Goal: Check status: Check status

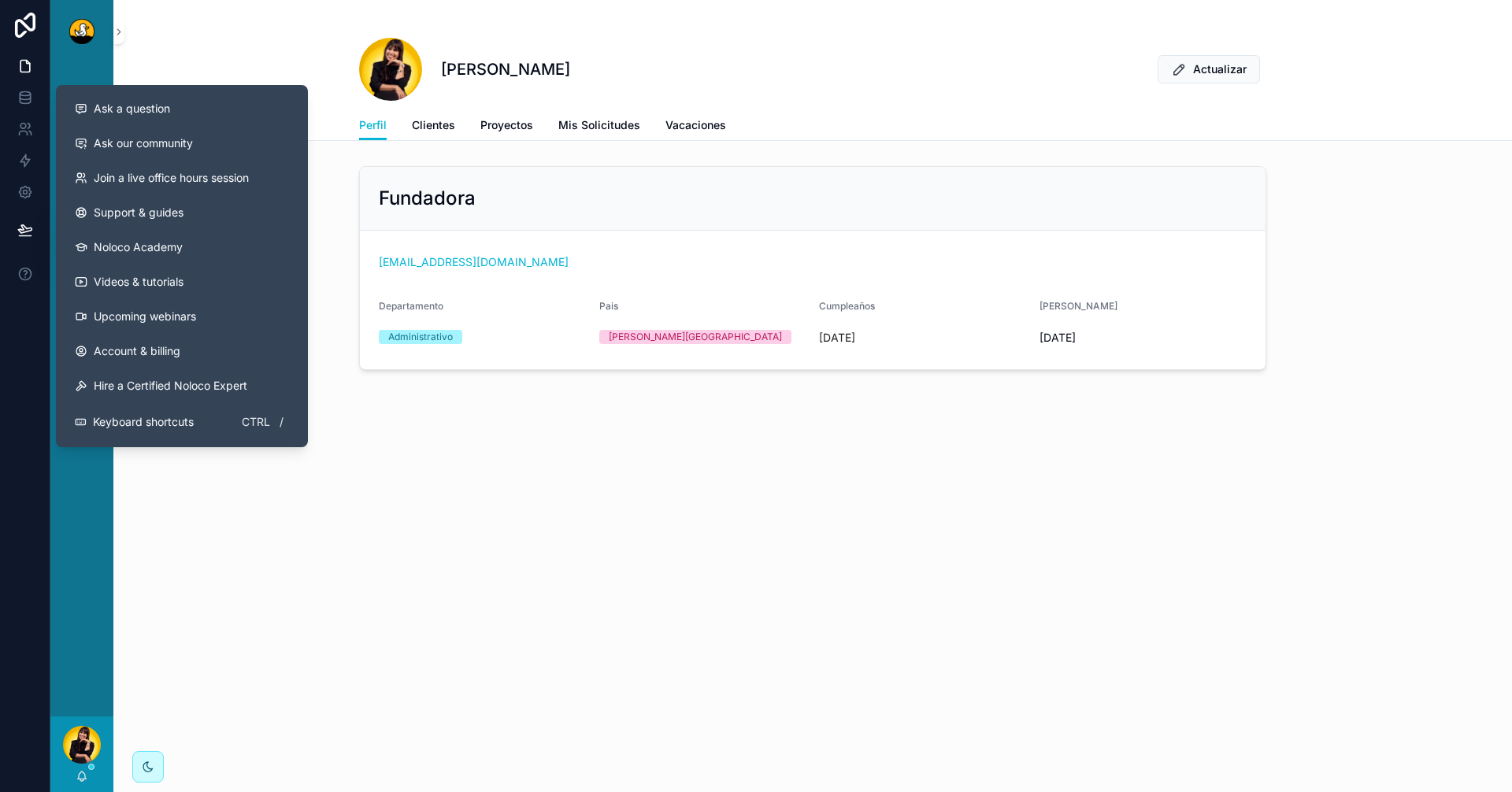
click at [462, 635] on div "[PERSON_NAME] Actualizar Perfil Perfil Clientes Proyectos Mis Solicitudes Vacac…" at bounding box center [813, 396] width 1399 height 792
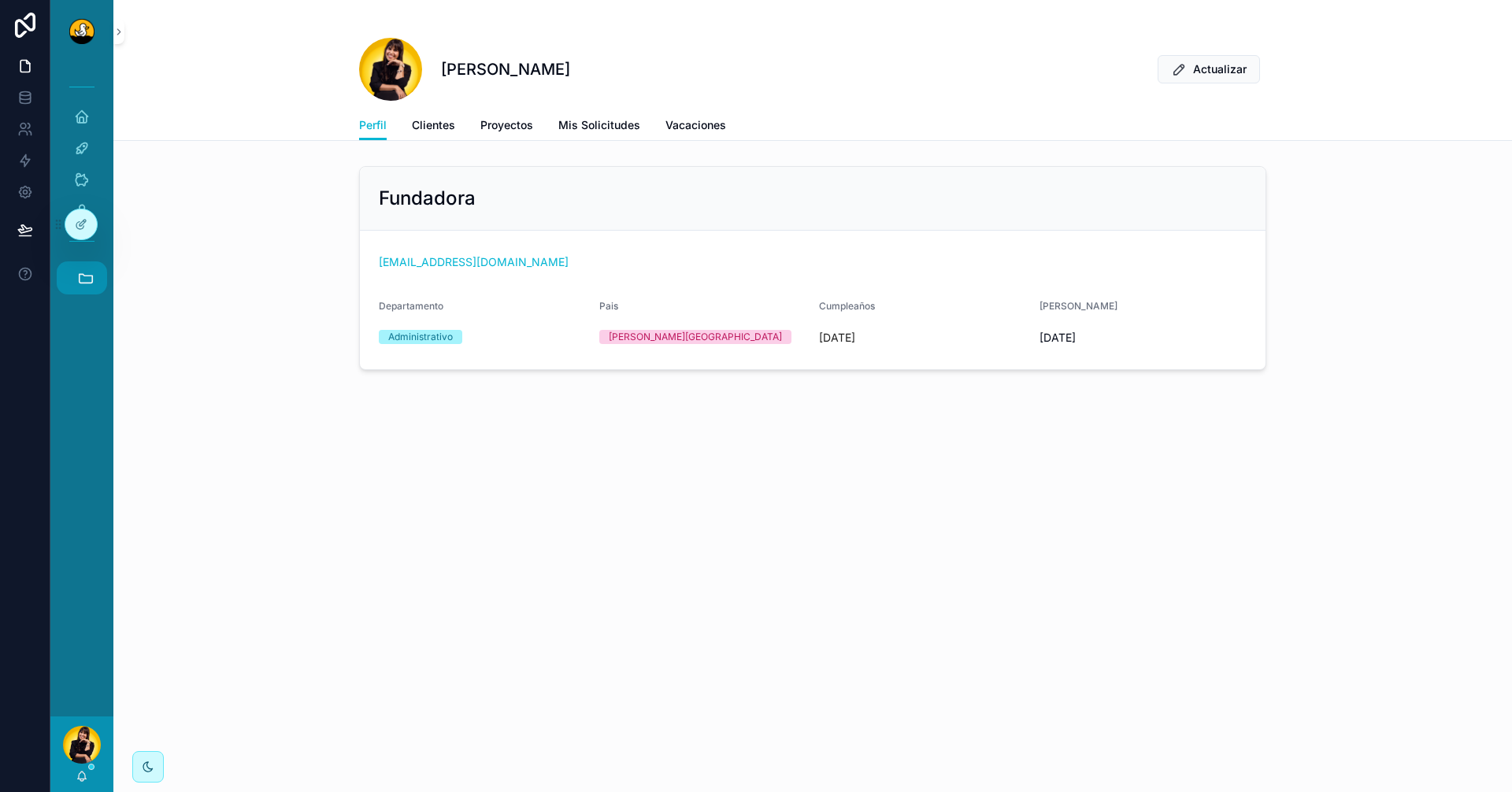
click at [75, 270] on button "Accesos rápidos" at bounding box center [82, 278] width 50 height 33
click at [77, 583] on span "F" at bounding box center [81, 575] width 17 height 17
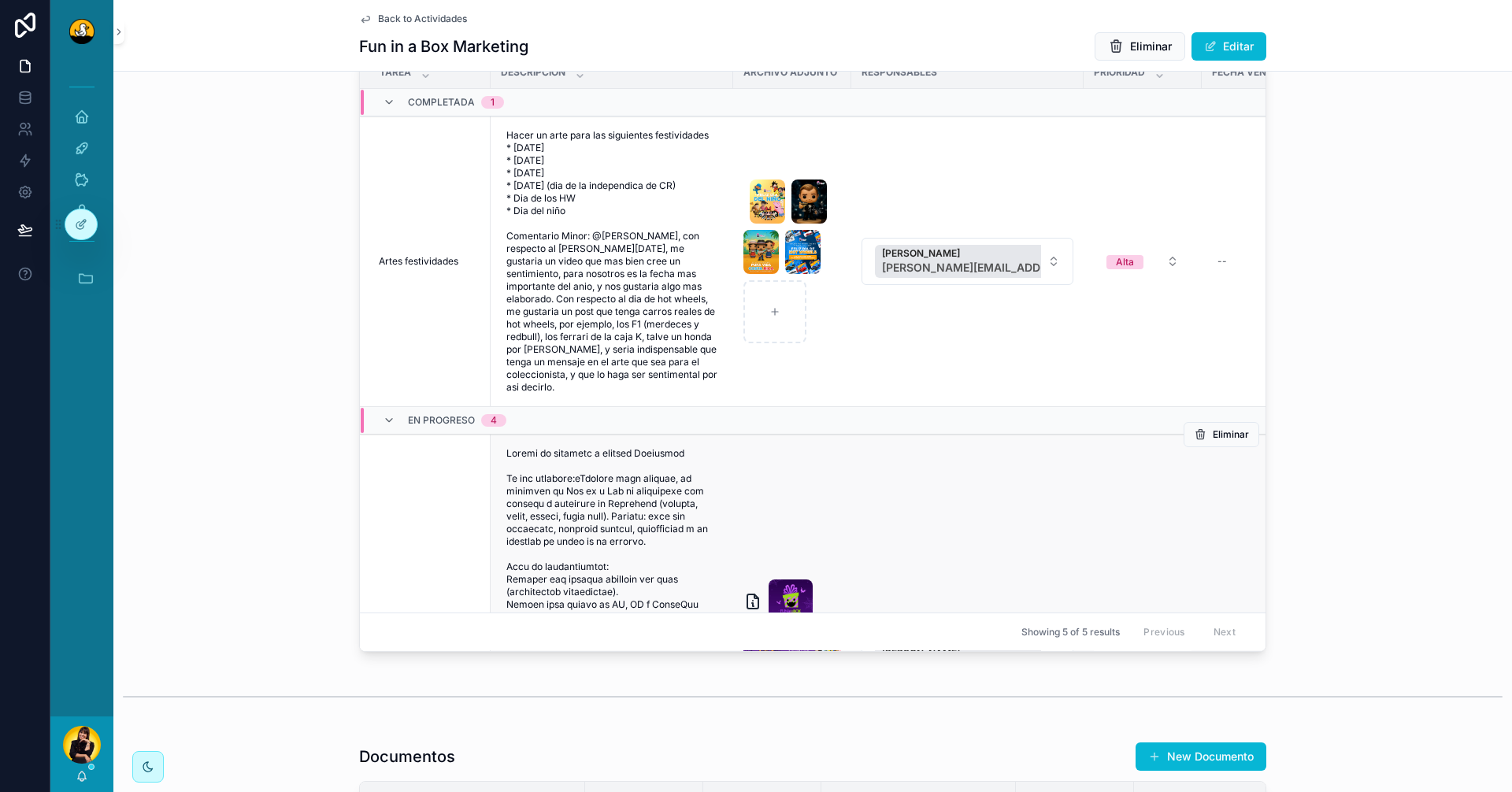
scroll to position [1575, 0]
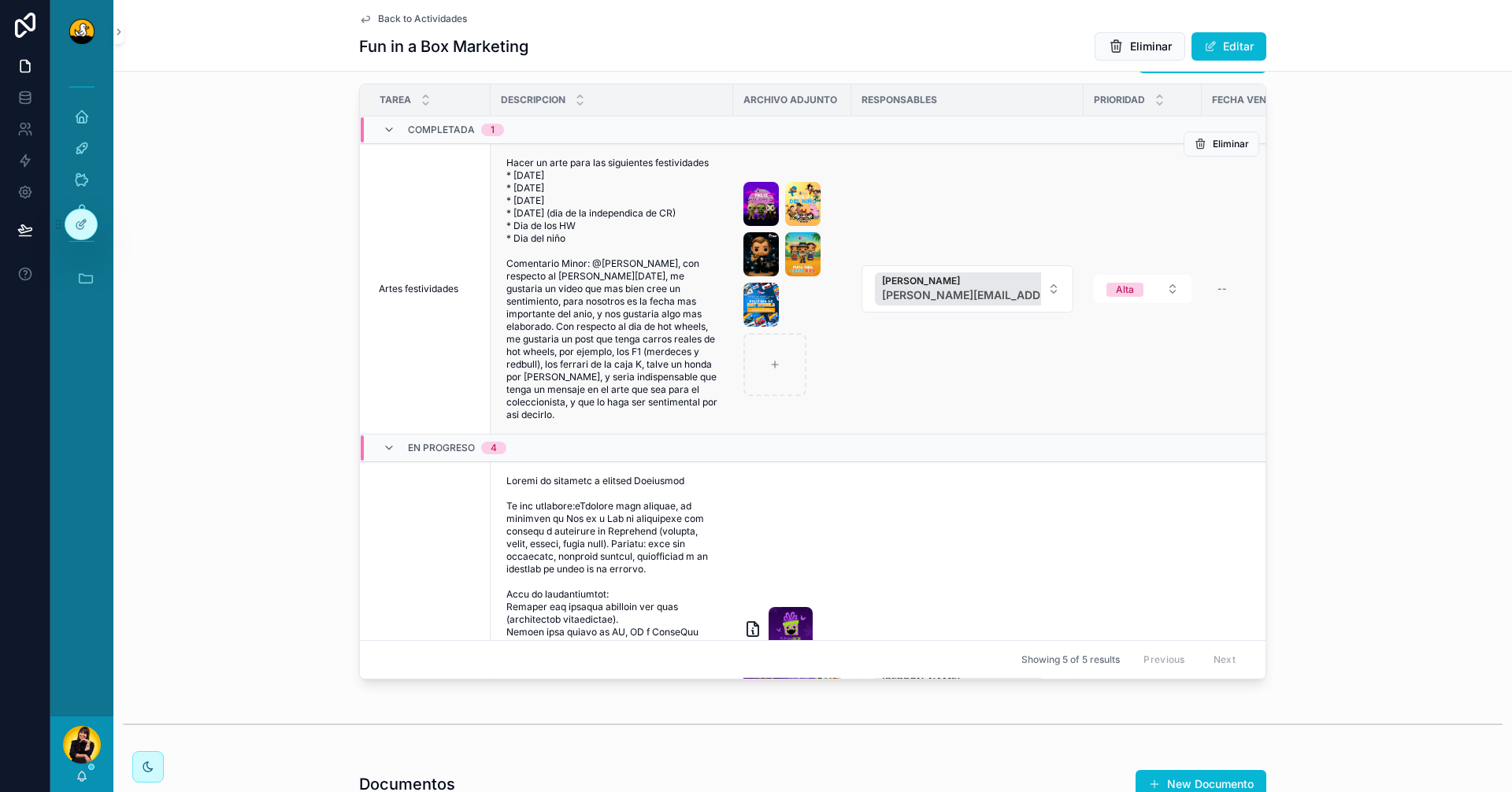
click at [401, 295] on span "Artes festividades" at bounding box center [418, 289] width 80 height 13
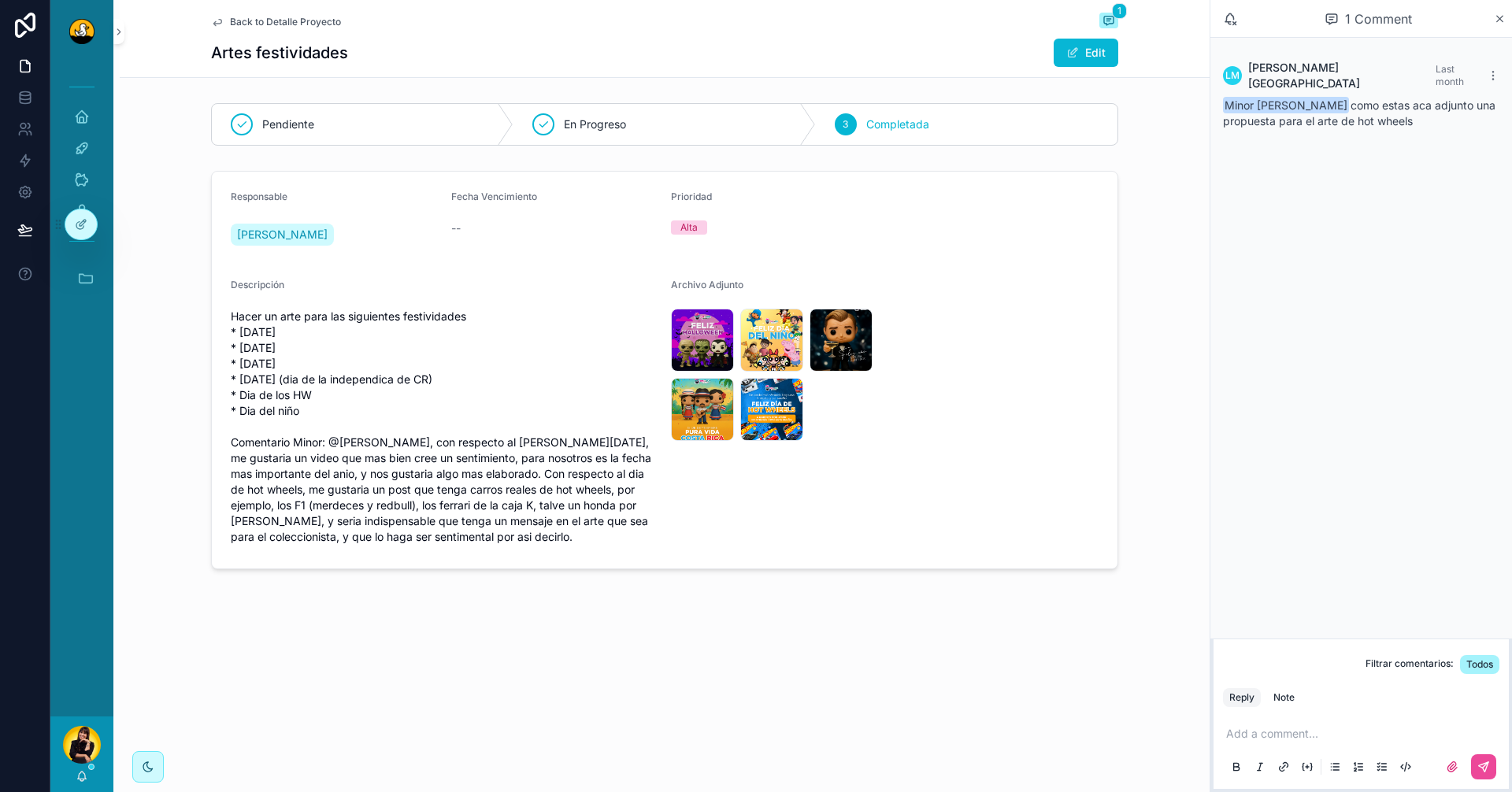
drag, startPoint x: 1417, startPoint y: 115, endPoint x: 1199, endPoint y: 62, distance: 224.4
click at [1199, 62] on div "Inicio Actividades Clientes Admin Accesos rápidos DS Duck Studios JB JBs Burger…" at bounding box center [781, 396] width 1462 height 792
click at [1410, 151] on div "LM Lewis Montenegro Last month Minor Itzep como estas aca adjunto una propuesta…" at bounding box center [1362, 338] width 302 height 601
click at [1119, 435] on div "Responsable Lewis Montenegro Fecha Vencimiento -- Prioridad Alta Descripción Ha…" at bounding box center [665, 370] width 1090 height 411
click at [296, 23] on span "Back to Detalle Proyecto" at bounding box center [286, 23] width 111 height 13
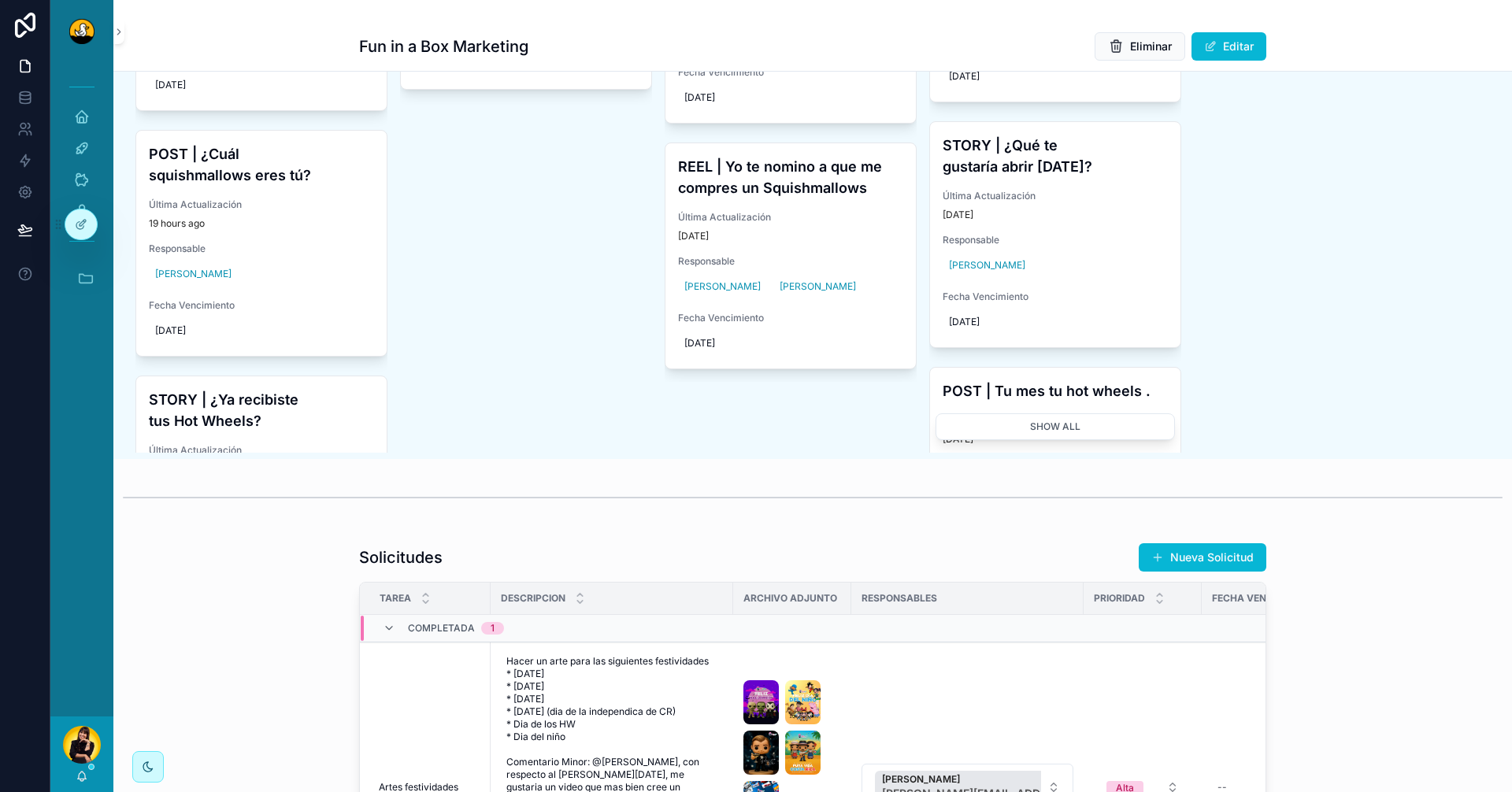
scroll to position [1575, 0]
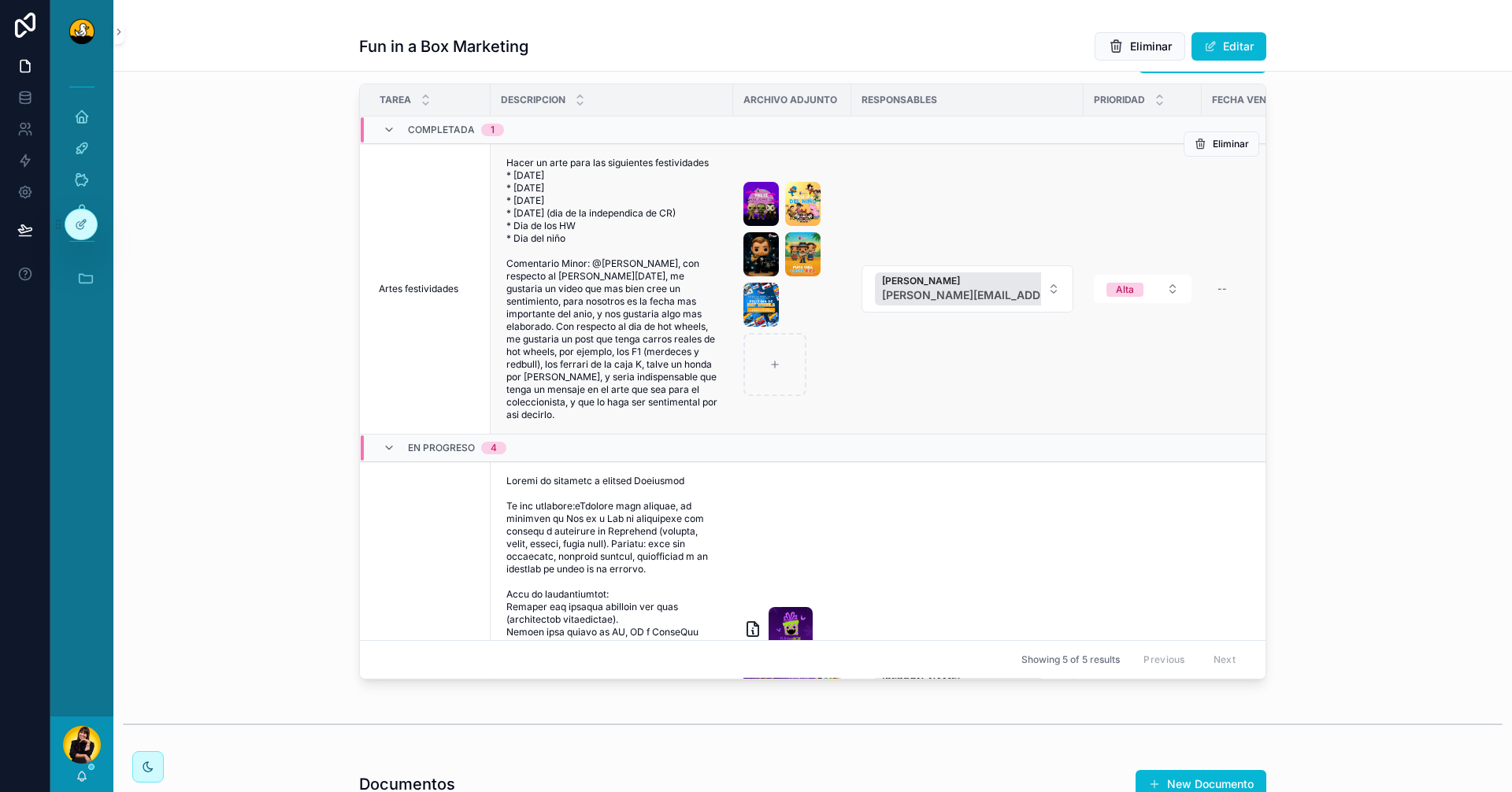
click at [408, 295] on span "Artes festividades" at bounding box center [418, 289] width 80 height 13
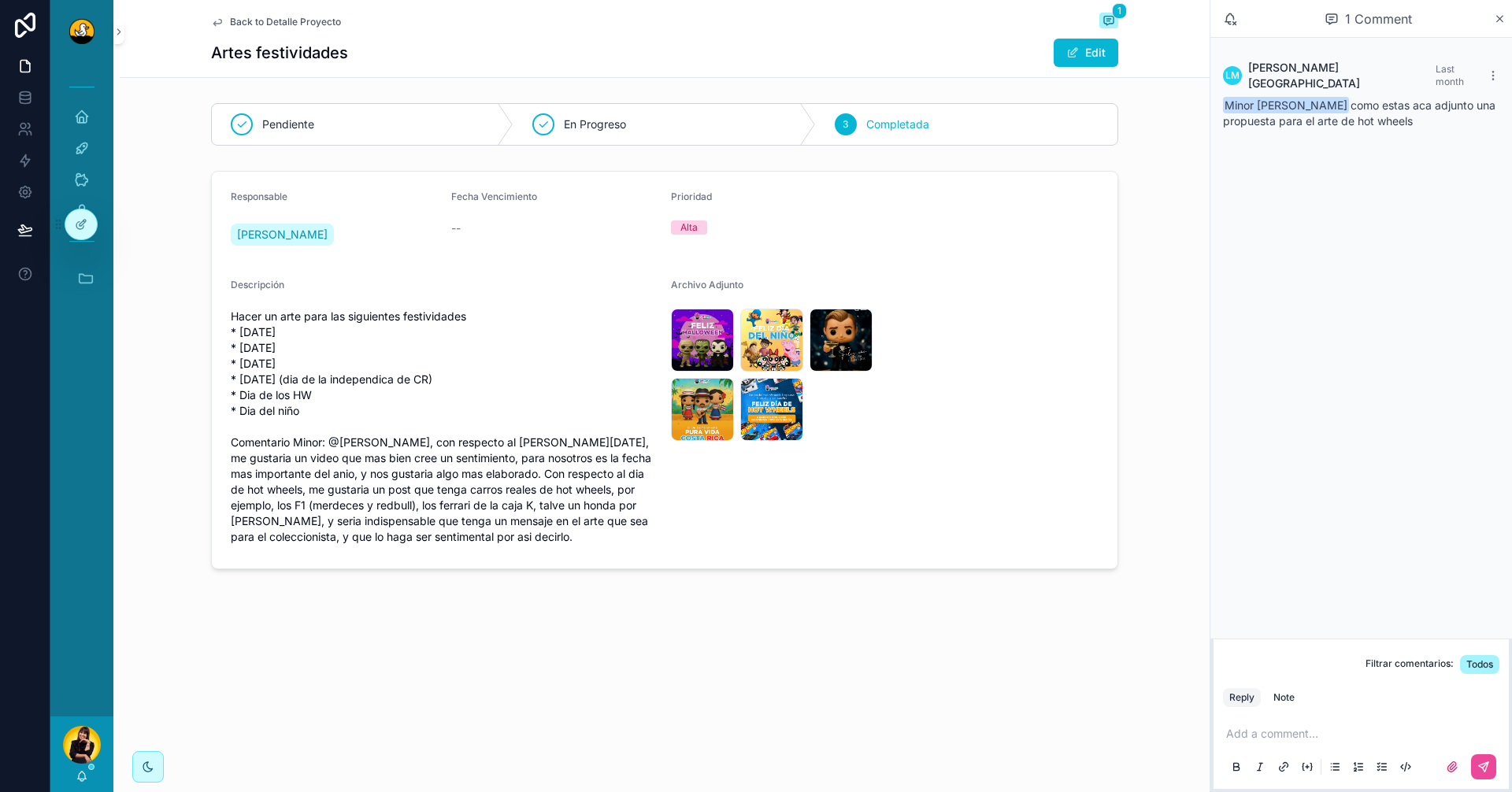
click at [1284, 723] on div "Add a comment..." at bounding box center [1362, 749] width 276 height 66
click at [1273, 726] on p "scrollable content" at bounding box center [1364, 734] width 276 height 16
drag, startPoint x: 1405, startPoint y: 106, endPoint x: 1230, endPoint y: 65, distance: 179.7
click at [1230, 65] on div "LM Lewis Montenegro Last month Minor Itzep como estas aca adjunto una propuesta…" at bounding box center [1362, 94] width 296 height 88
click at [1405, 174] on div "LM Lewis Montenegro Last month Minor Itzep como estas aca adjunto una propuesta…" at bounding box center [1362, 338] width 302 height 601
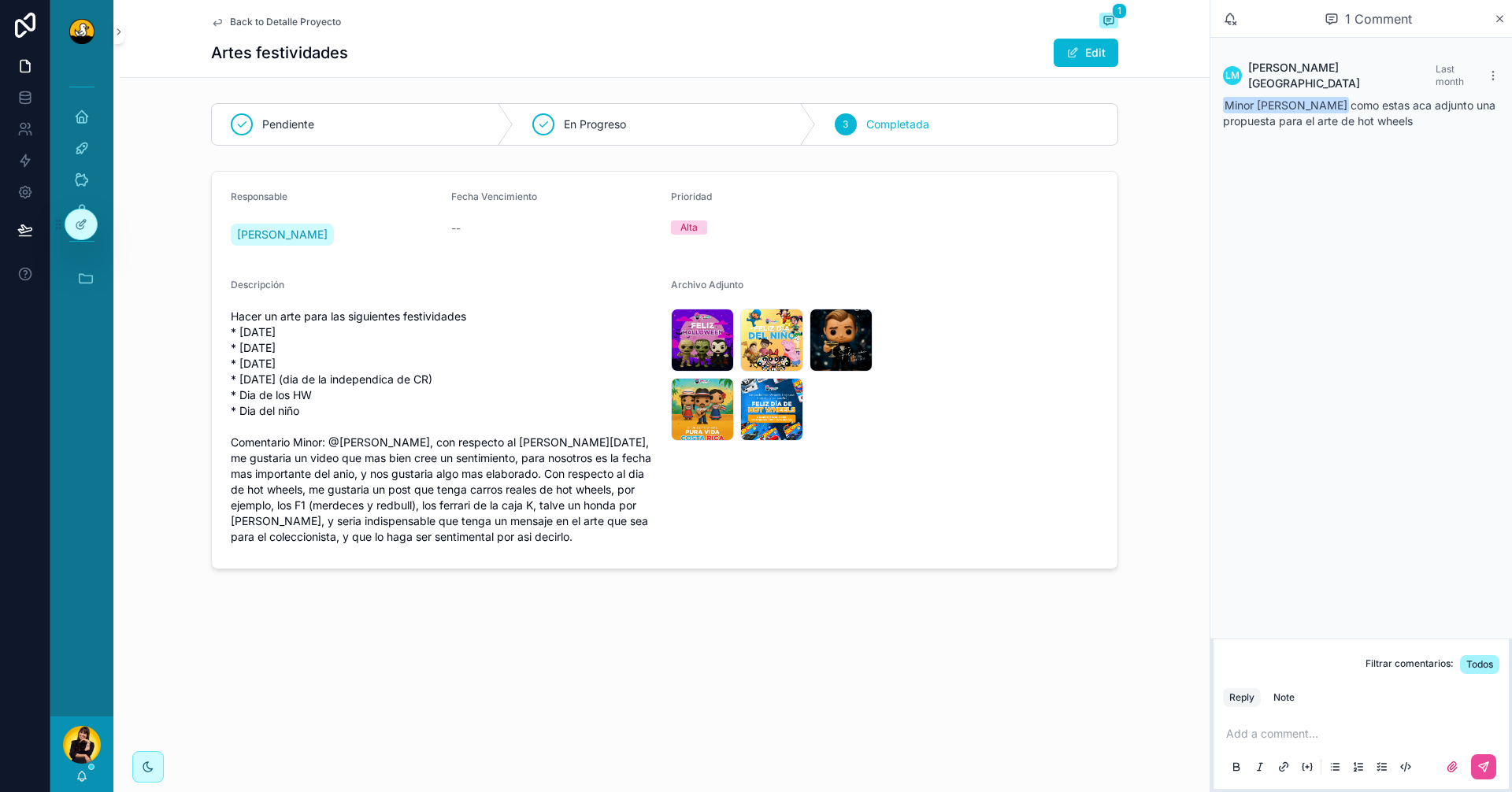
click at [1309, 730] on p "scrollable content" at bounding box center [1364, 734] width 276 height 16
click at [1386, 314] on div "LM Lewis Montenegro Last month Minor Itzep como estas aca adjunto una propuesta…" at bounding box center [1362, 338] width 302 height 601
click at [290, 22] on span "Back to Detalle Proyecto" at bounding box center [286, 23] width 111 height 13
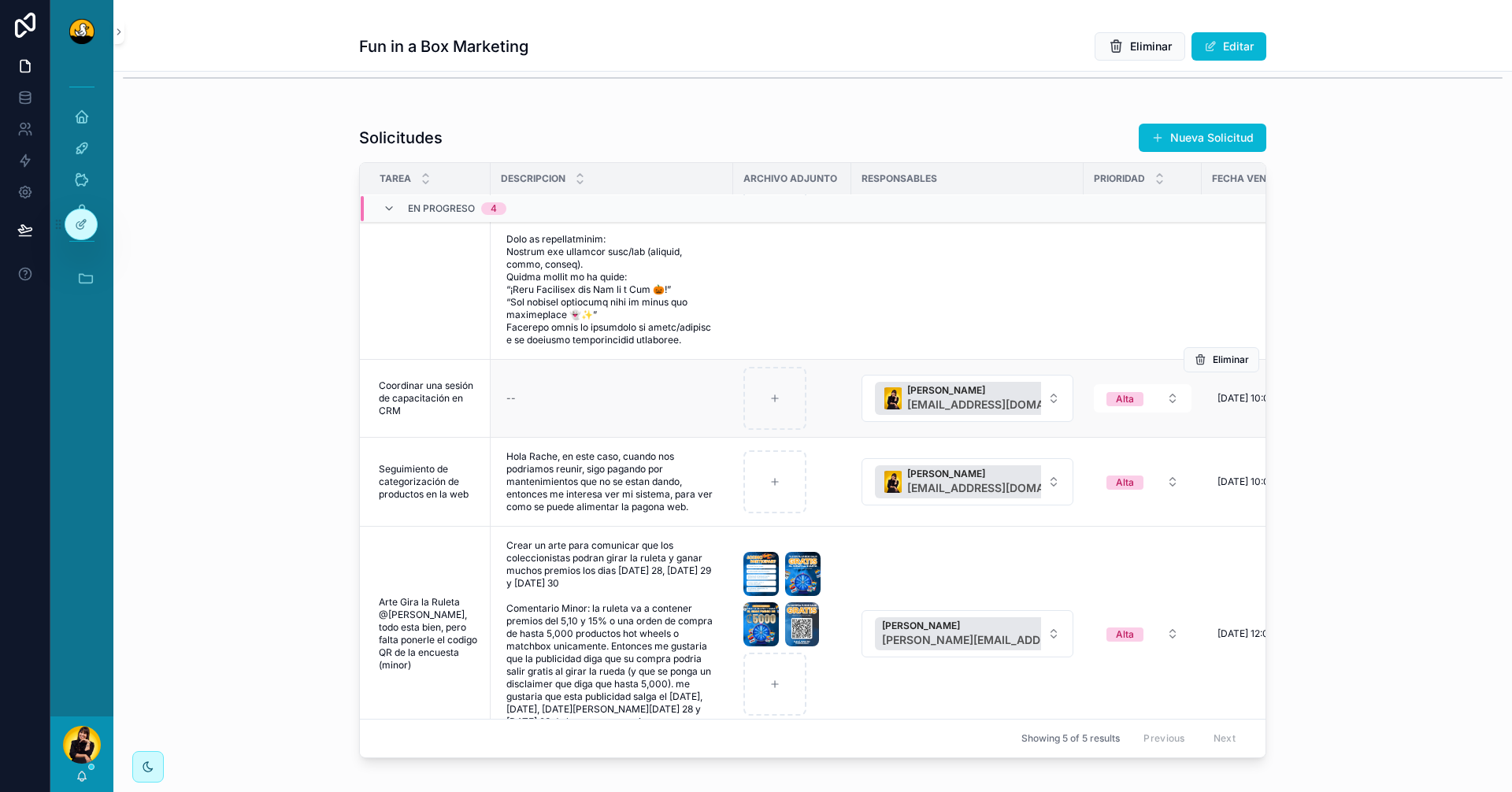
scroll to position [668, 0]
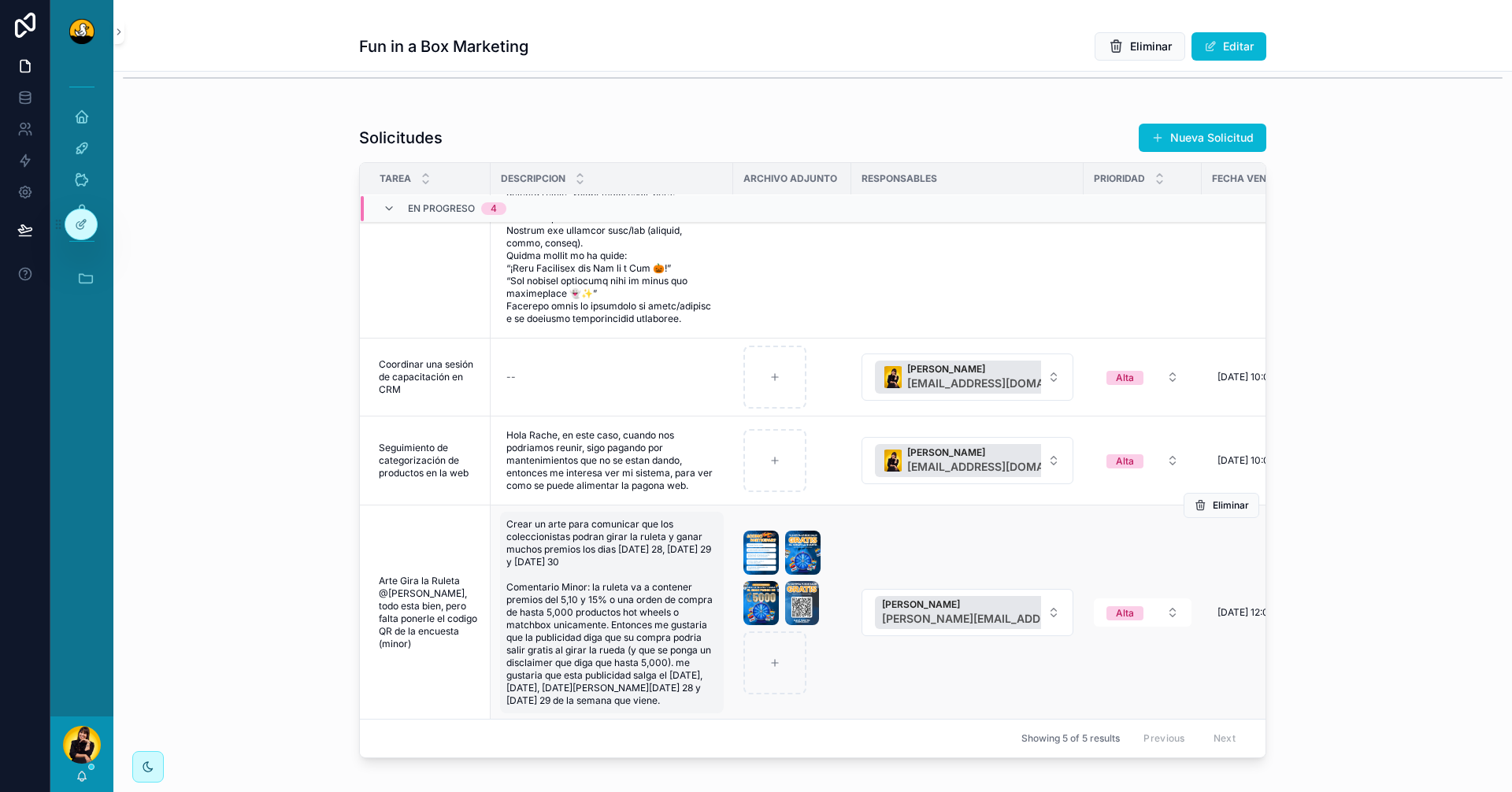
click at [546, 555] on span "Crear un arte para comunicar que los coleccionistas podran girar la ruleta y ga…" at bounding box center [611, 613] width 211 height 189
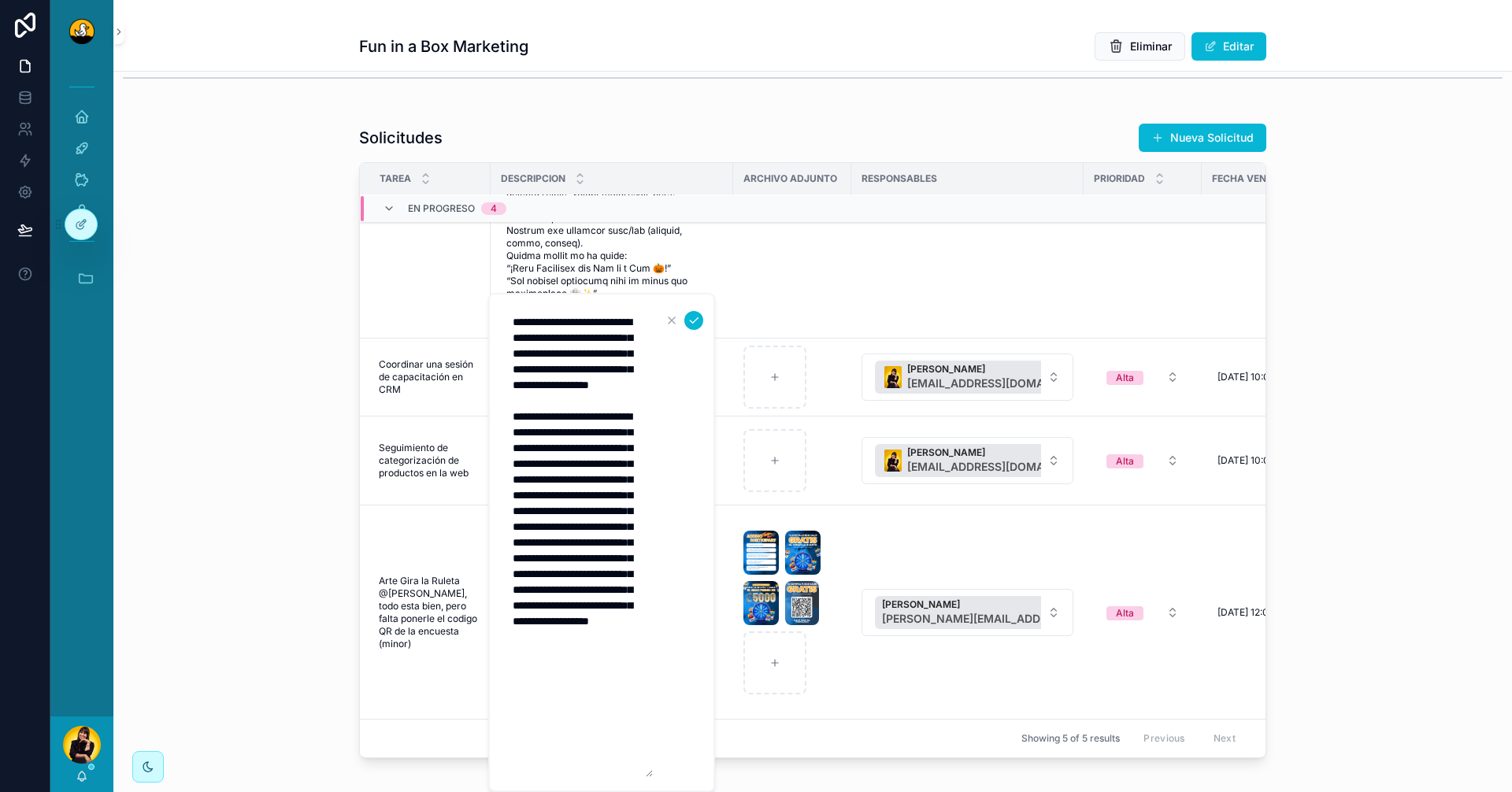
click at [585, 582] on textarea "**********" at bounding box center [578, 542] width 149 height 469
click at [581, 407] on textarea "**********" at bounding box center [578, 542] width 149 height 469
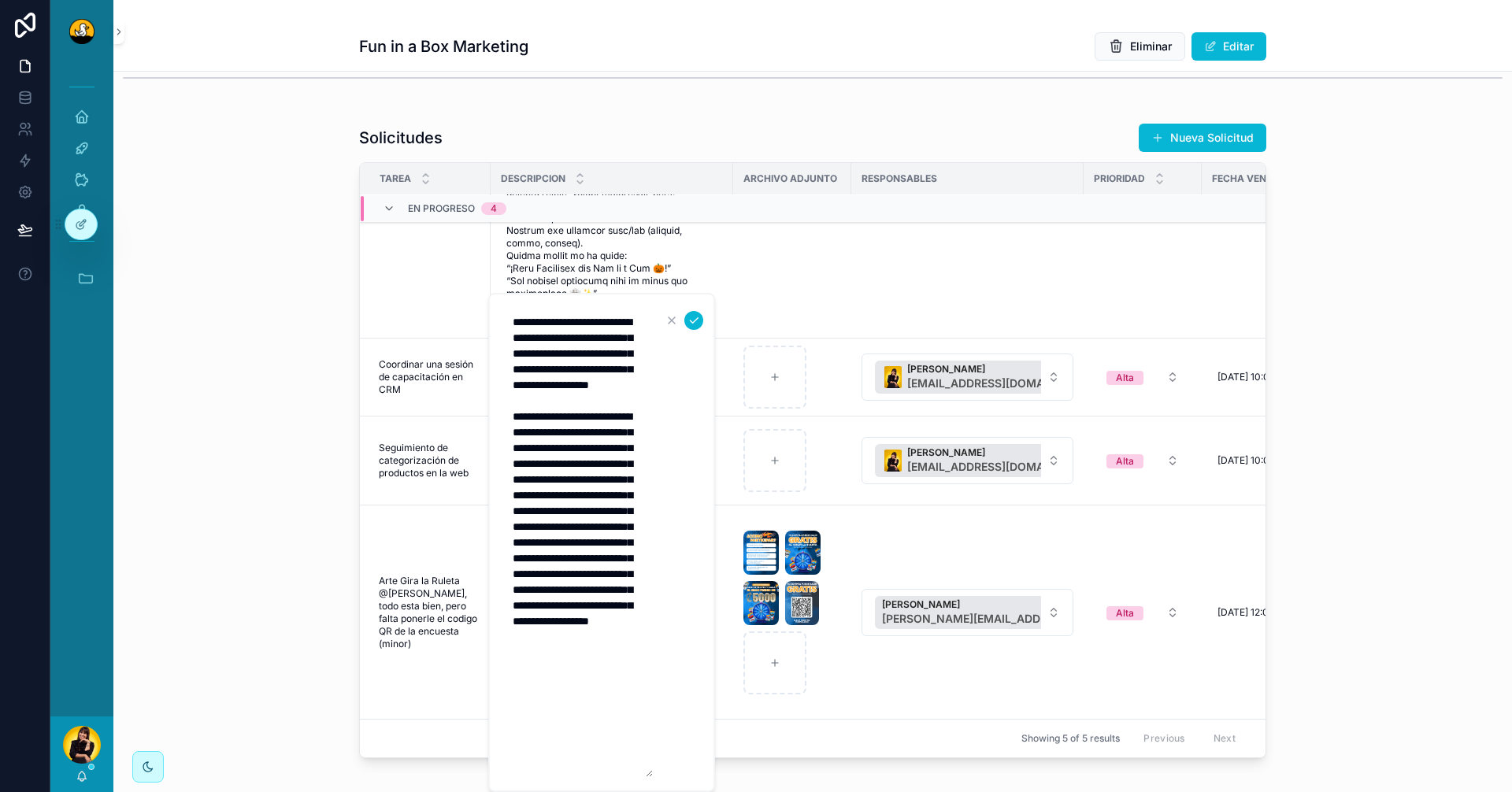
click at [560, 503] on textarea "**********" at bounding box center [578, 542] width 149 height 469
click at [574, 406] on textarea "**********" at bounding box center [578, 542] width 149 height 469
click at [561, 428] on textarea "**********" at bounding box center [578, 542] width 149 height 469
click at [561, 429] on textarea "**********" at bounding box center [578, 542] width 149 height 469
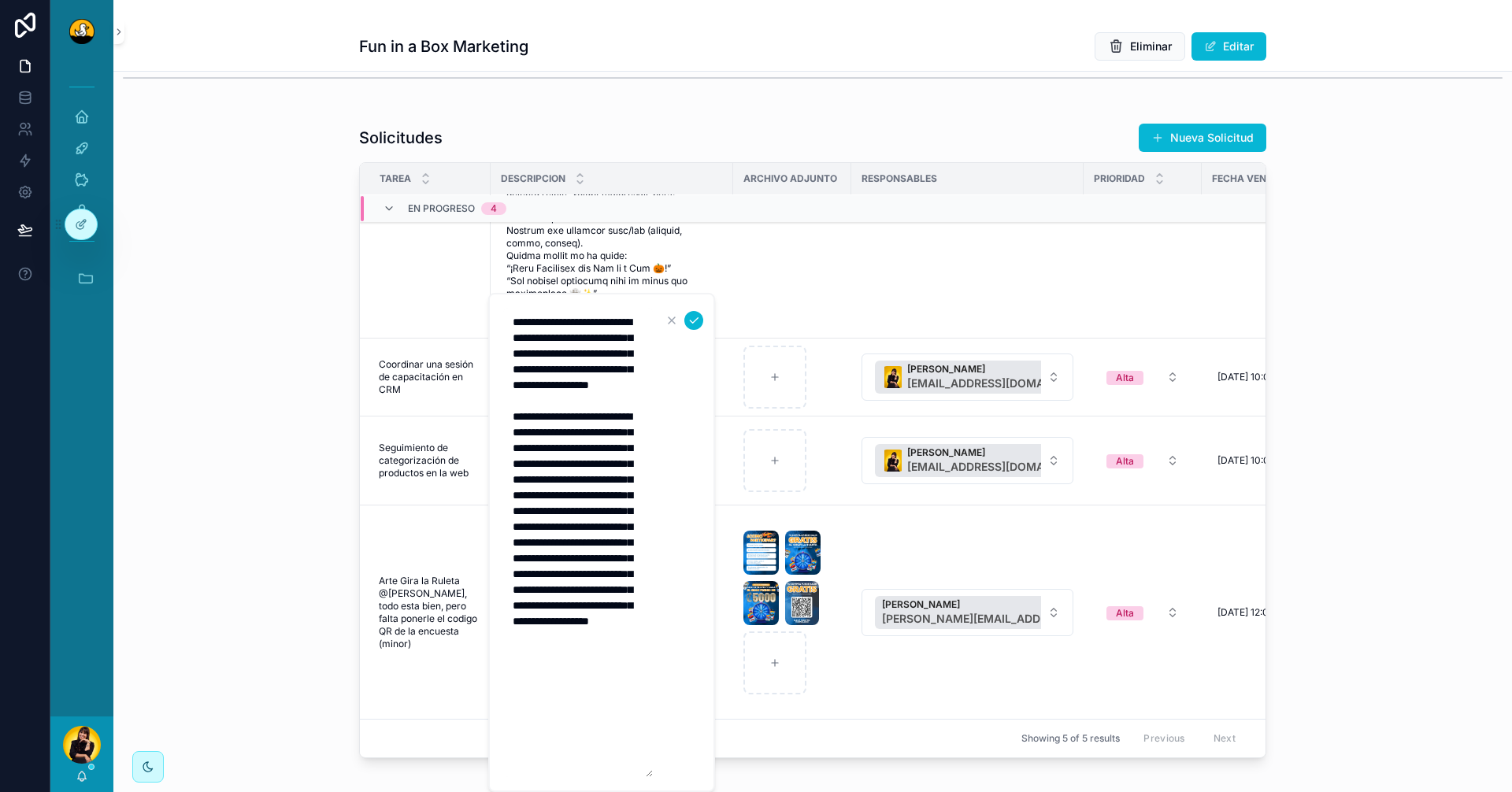
click at [565, 428] on textarea "**********" at bounding box center [578, 542] width 149 height 469
click at [622, 396] on textarea "**********" at bounding box center [578, 542] width 149 height 469
click at [577, 427] on textarea "**********" at bounding box center [578, 542] width 149 height 469
click at [615, 471] on textarea "**********" at bounding box center [578, 542] width 149 height 469
click at [294, 560] on div "Solicitudes Nueva Solicitud Tarea Descripcion Archivo Adjunto Responsables Prio…" at bounding box center [813, 440] width 1399 height 648
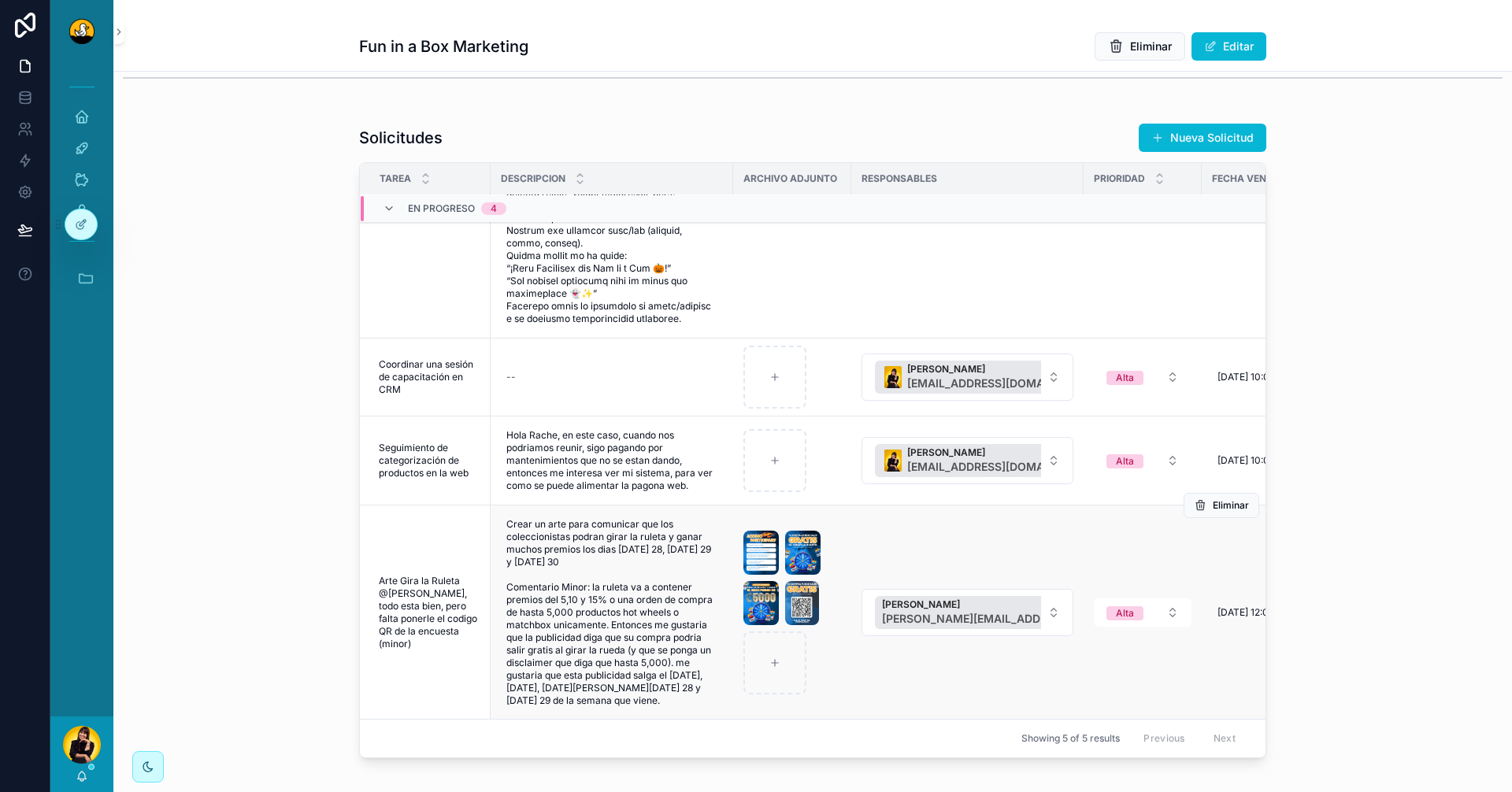
click at [401, 604] on span "Arte Gira la Ruleta @lewis, todo esta bien, pero falta ponerle el codigo QR de …" at bounding box center [430, 613] width 103 height 76
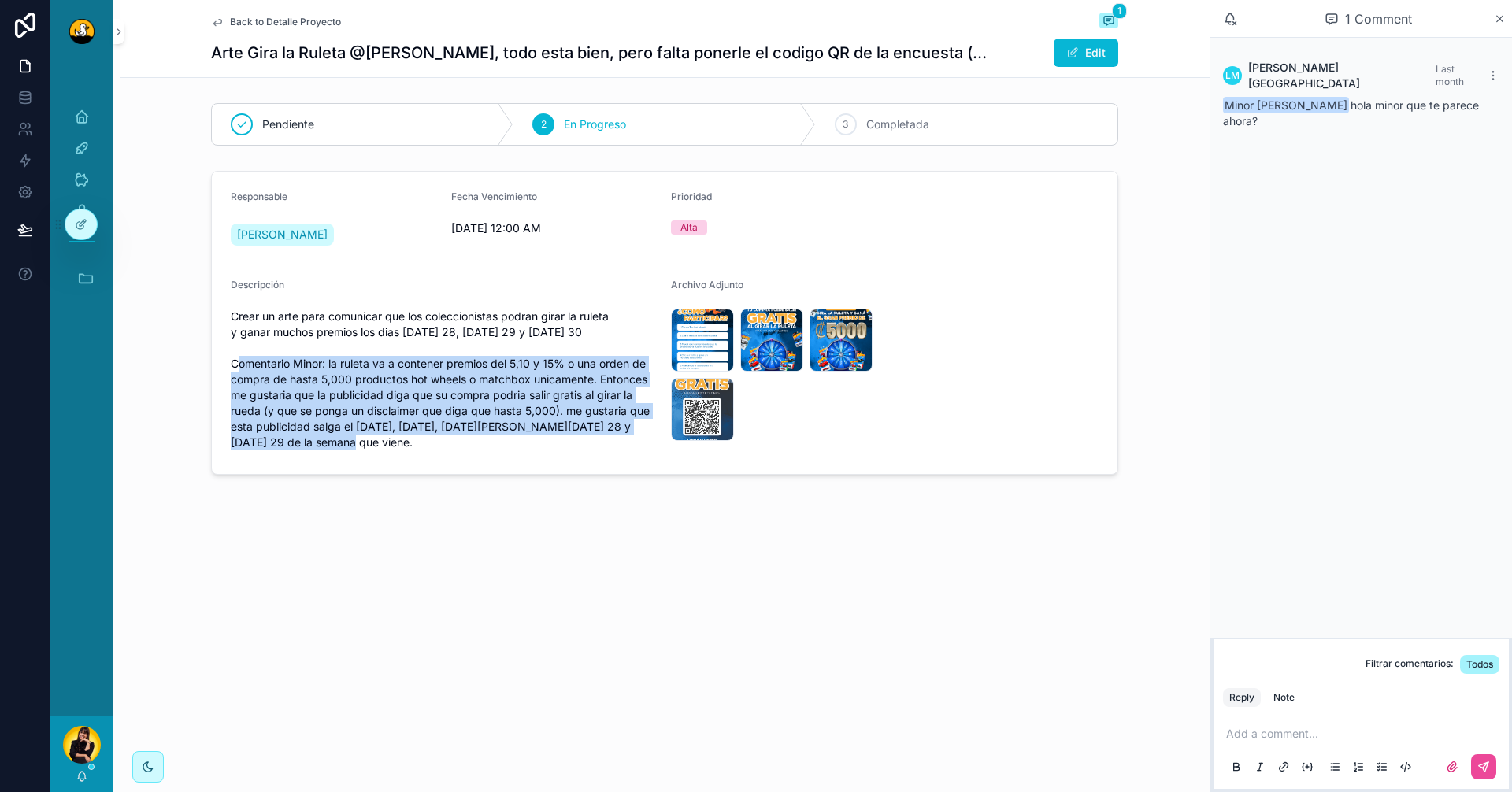
drag, startPoint x: 314, startPoint y: 425, endPoint x: 239, endPoint y: 361, distance: 98.6
click at [241, 361] on span "Crear un arte para comunicar que los coleccionistas podran girar la ruleta y ga…" at bounding box center [445, 379] width 428 height 142
click at [361, 444] on span "Crear un arte para comunicar que los coleccionistas podran girar la ruleta y ga…" at bounding box center [445, 379] width 428 height 142
drag, startPoint x: 294, startPoint y: 425, endPoint x: 215, endPoint y: 370, distance: 96.3
click at [215, 370] on form "Responsable Lewis Montenegro Fecha Vencimiento 9/22/2025 12:00 AM Prioridad Alt…" at bounding box center [665, 323] width 906 height 302
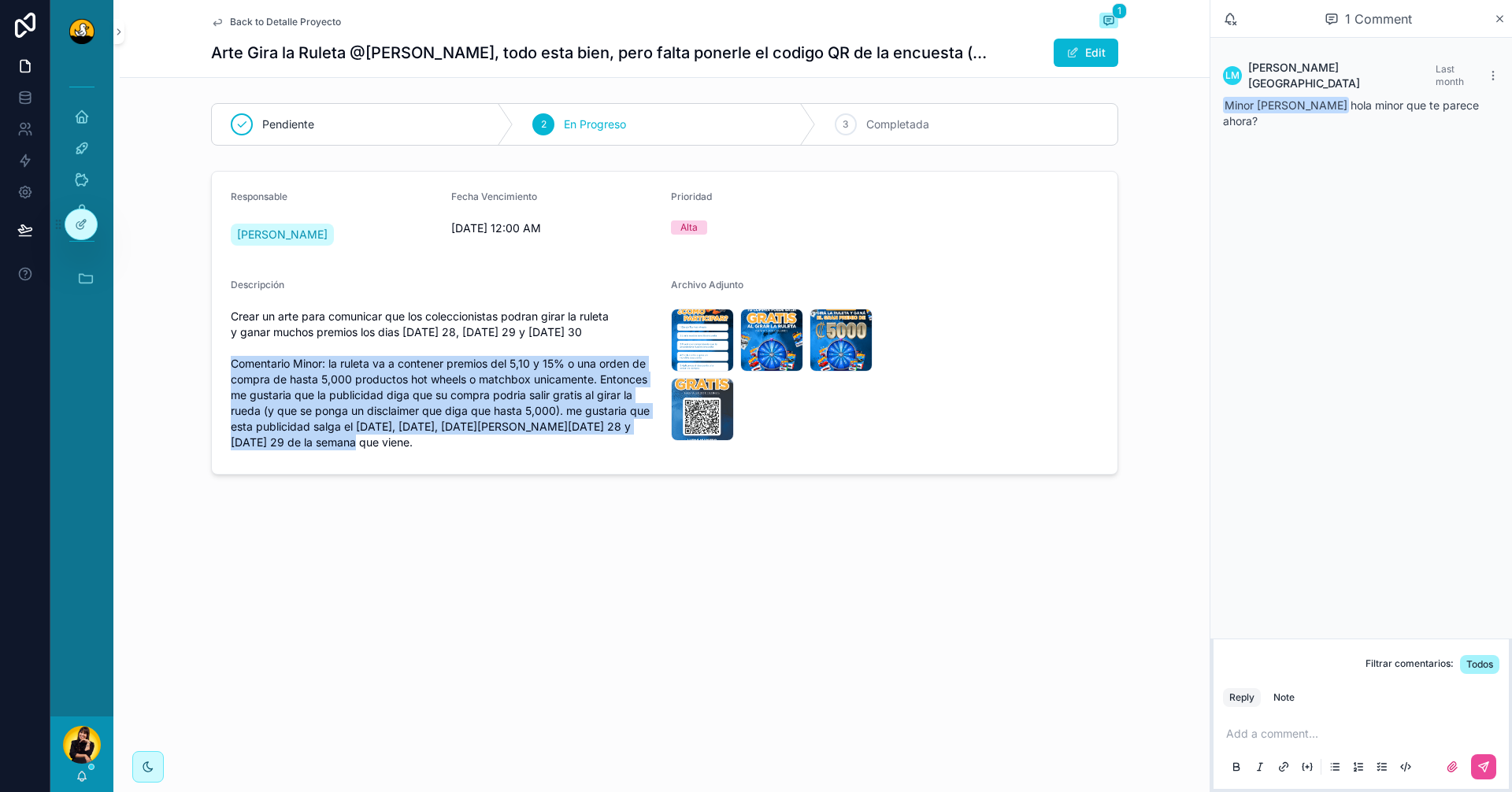
click at [447, 447] on span "Crear un arte para comunicar que los coleccionistas podran girar la ruleta y ga…" at bounding box center [445, 379] width 428 height 142
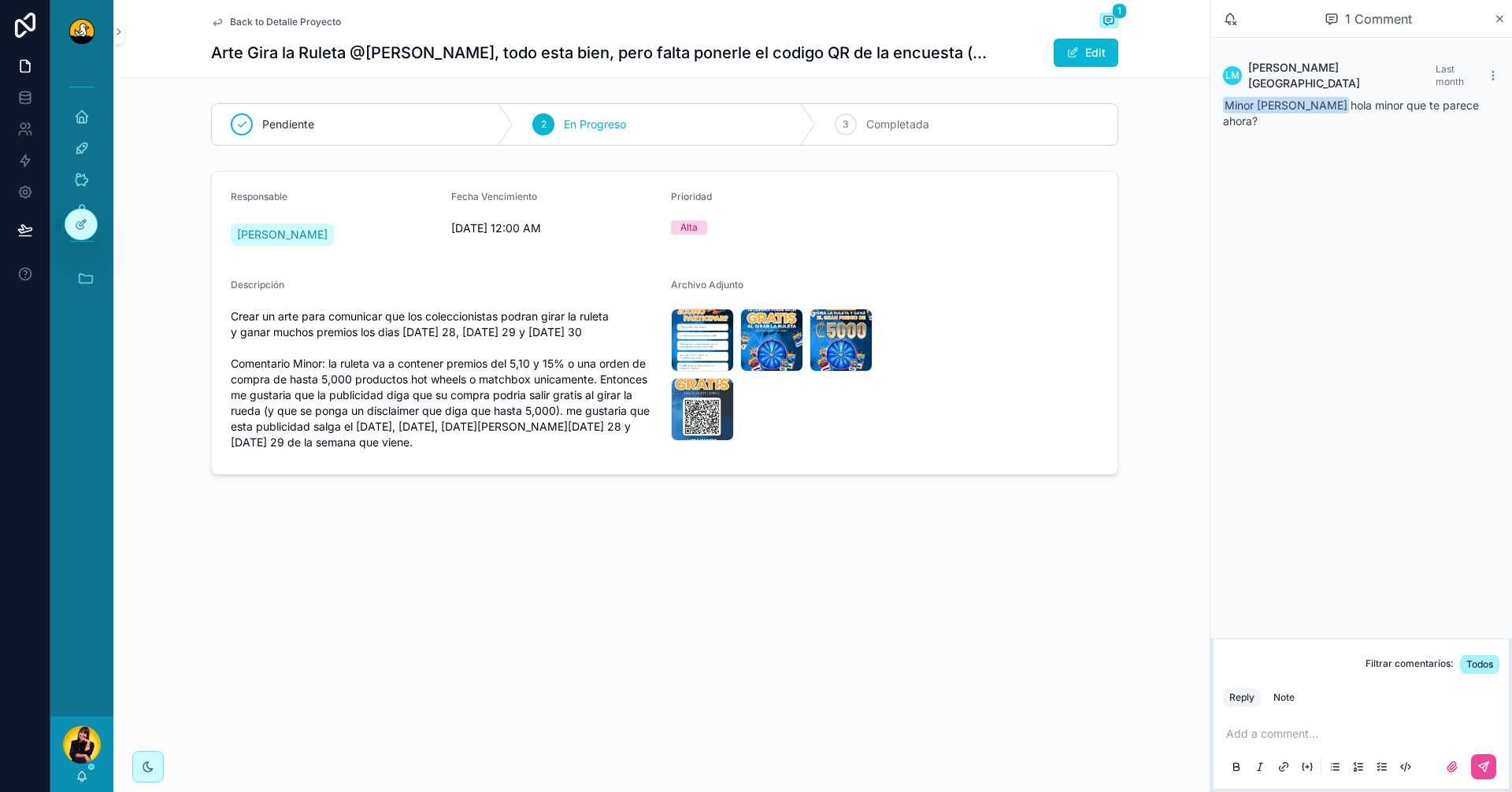
click at [279, 23] on span "Back to Detalle Proyecto" at bounding box center [286, 23] width 111 height 13
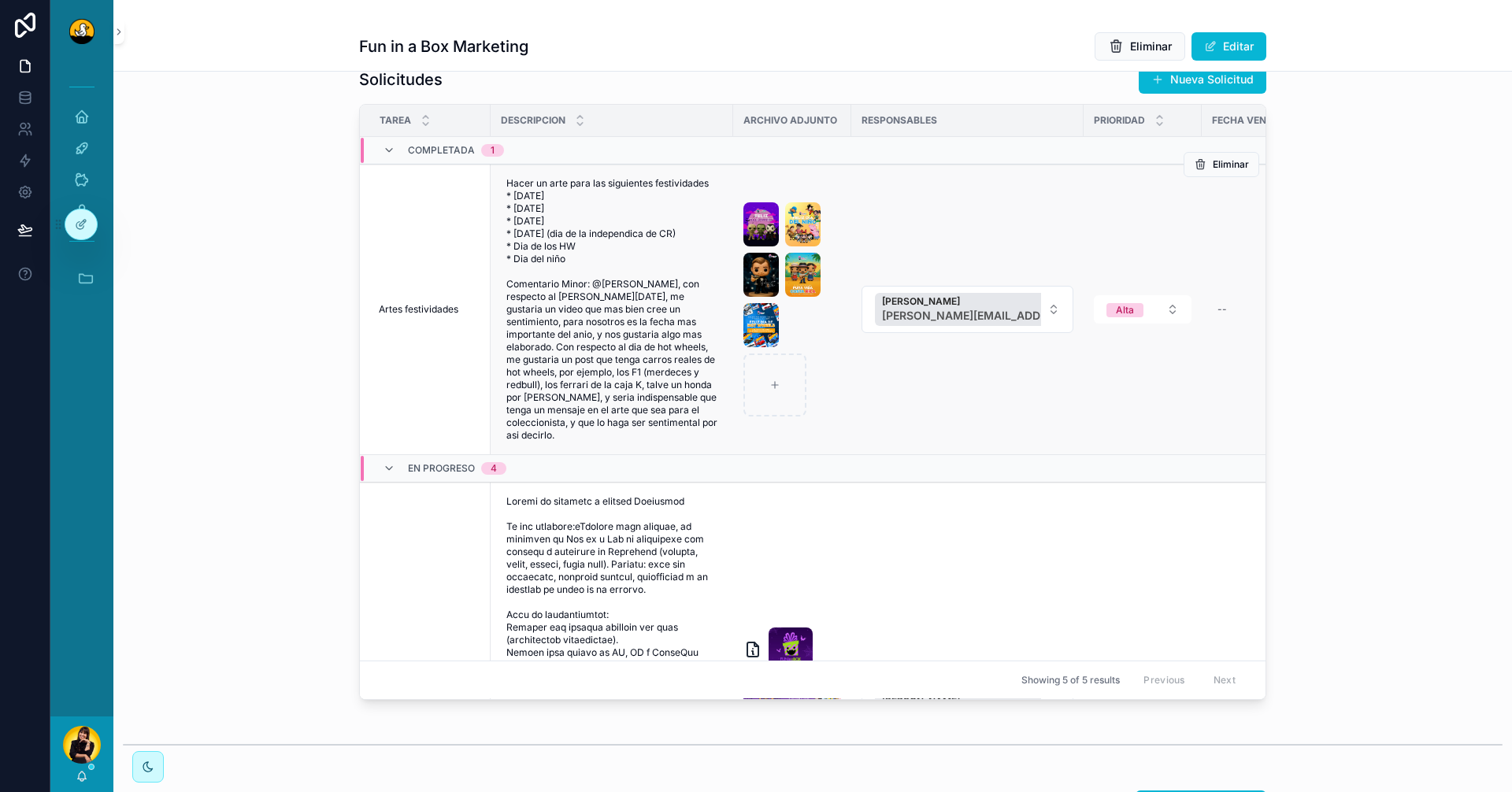
scroll to position [1496, 0]
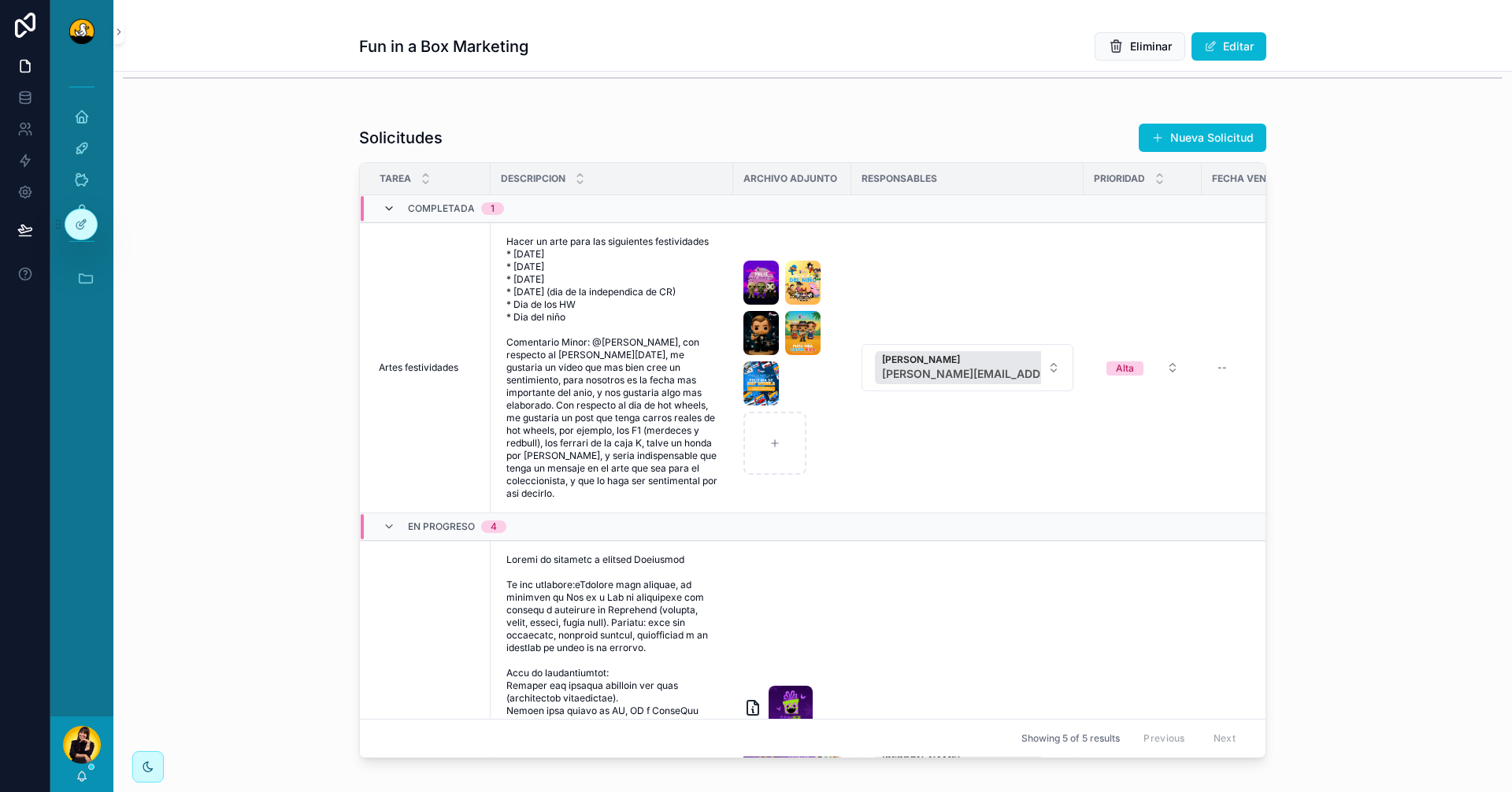
click at [386, 215] on icon "scrollable content" at bounding box center [389, 209] width 13 height 13
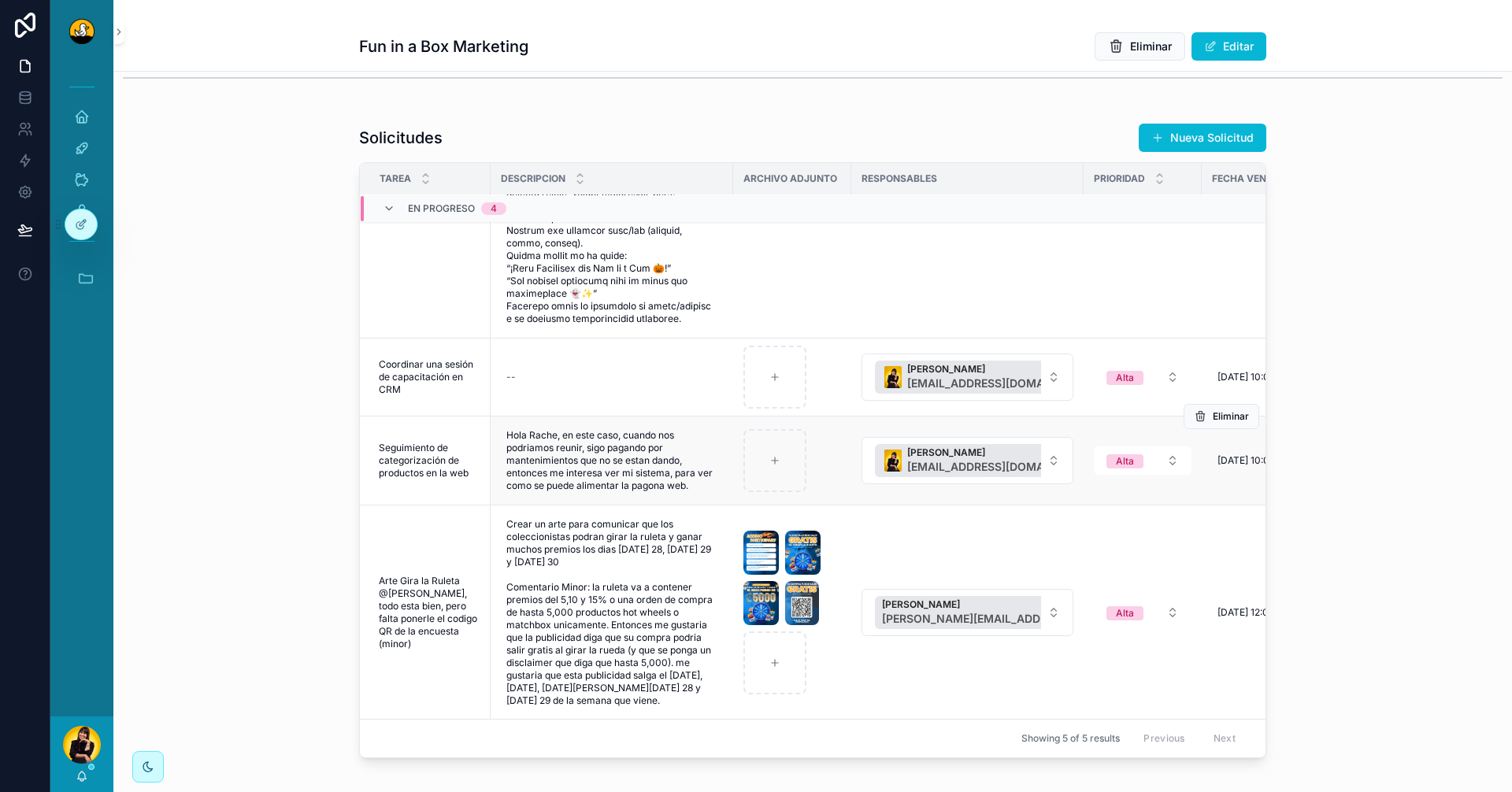
click at [421, 464] on span "Seguimiento de categorización de productos en la web" at bounding box center [430, 460] width 103 height 38
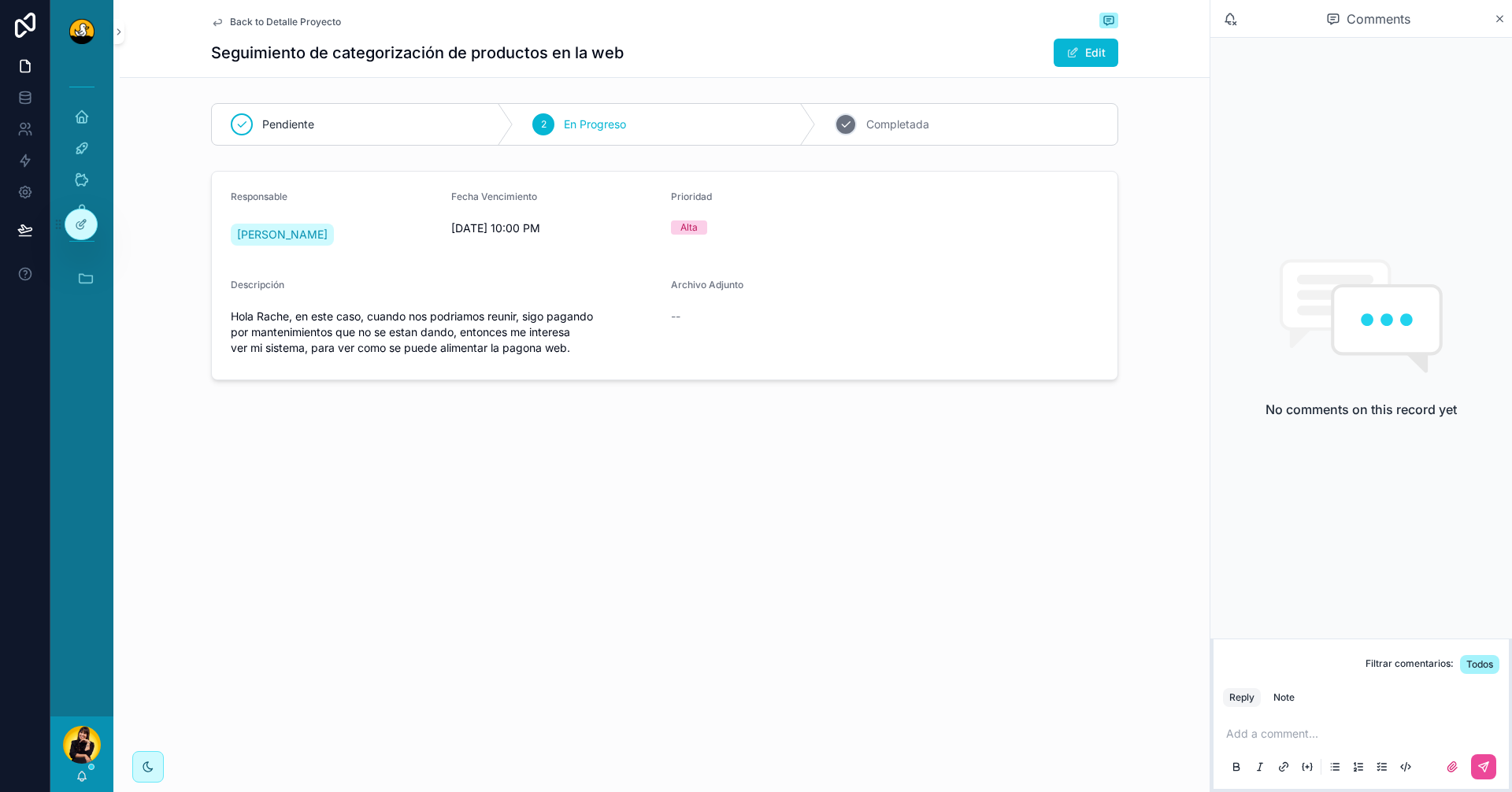
click at [894, 135] on div "3 Completada" at bounding box center [967, 124] width 302 height 41
click at [285, 27] on span "Back to Detalle Proyecto" at bounding box center [286, 23] width 111 height 13
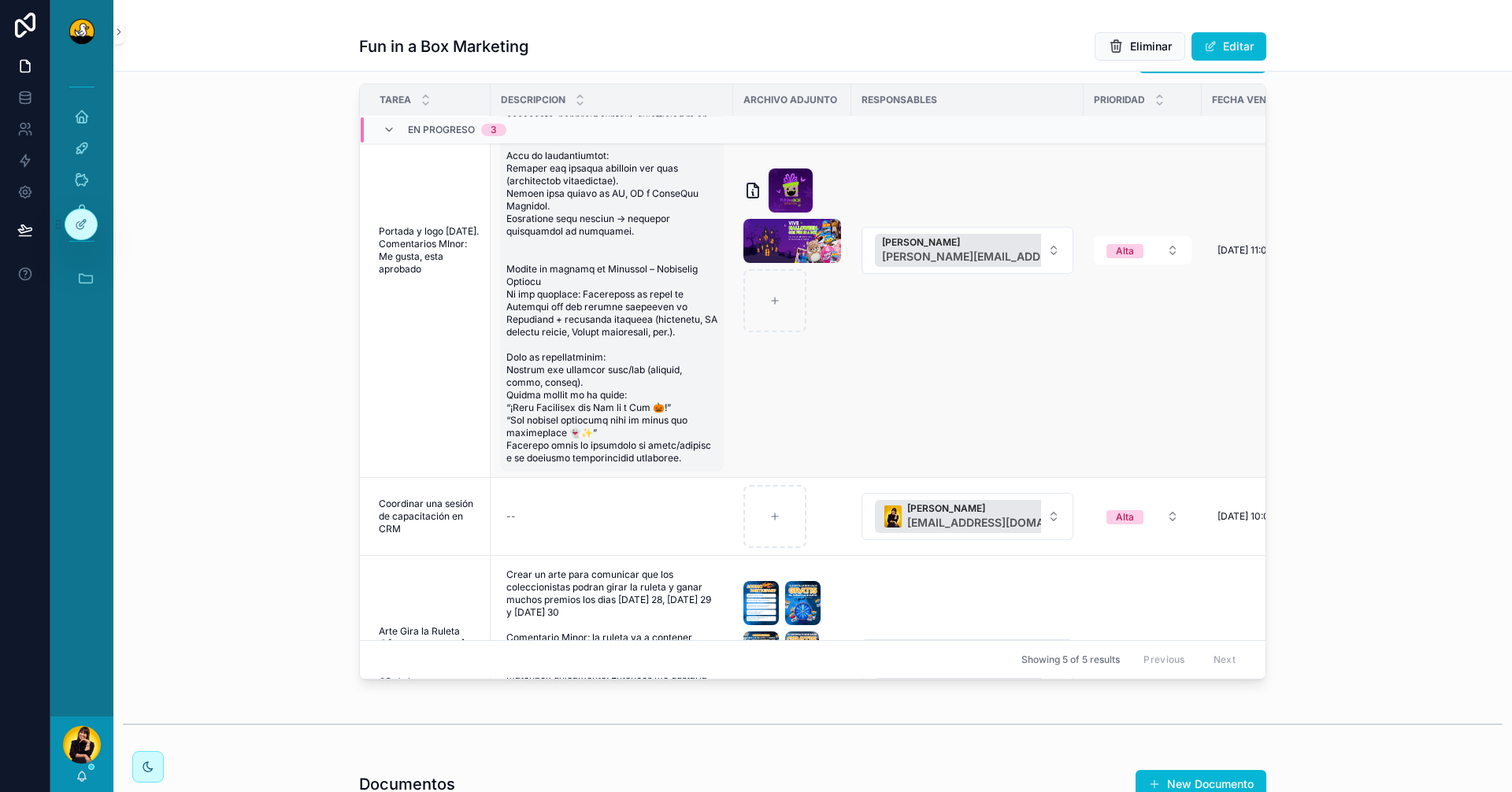
scroll to position [276, 0]
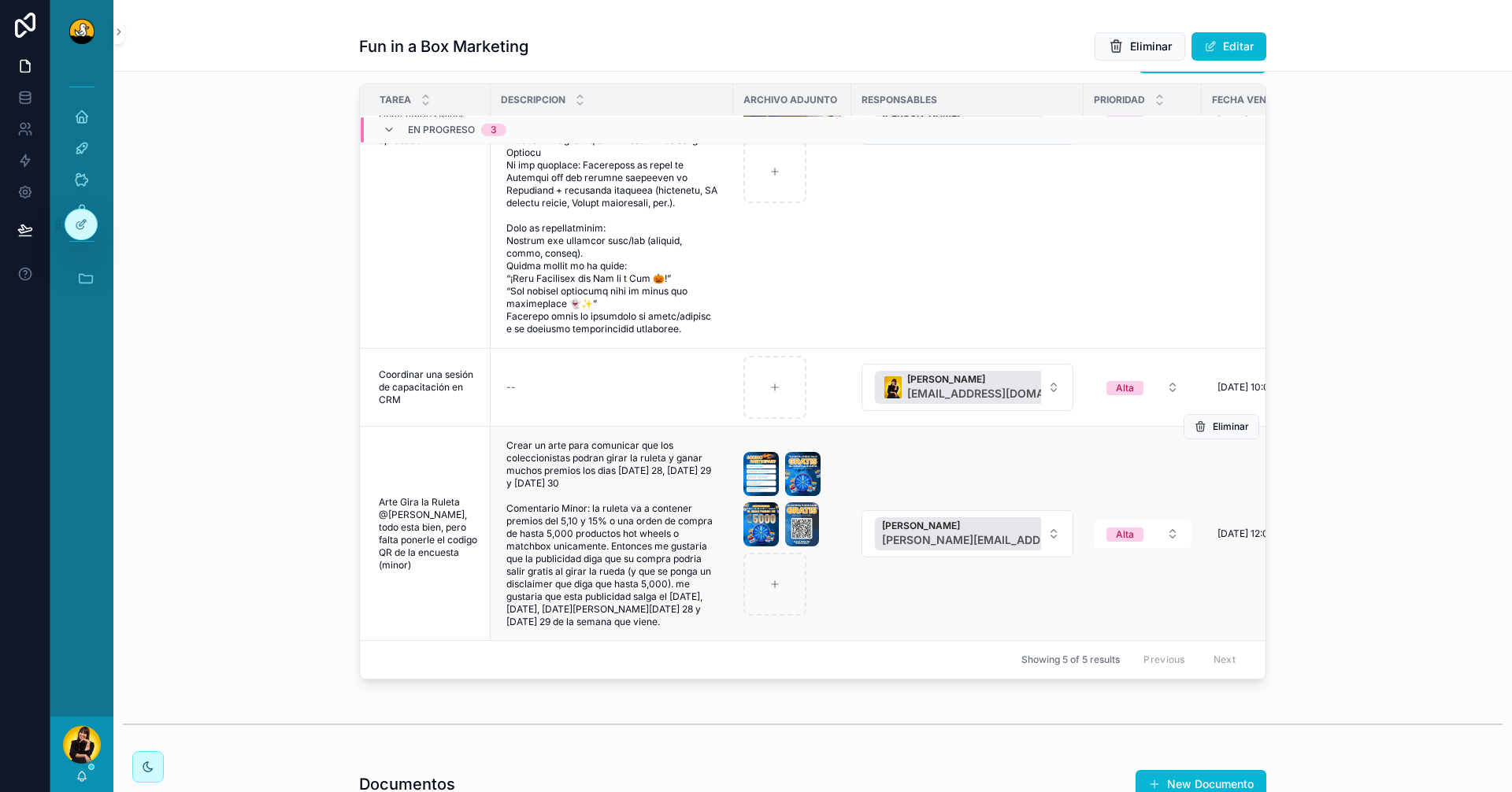
click at [418, 539] on span "Arte Gira la Ruleta @lewis, todo esta bien, pero falta ponerle el codigo QR de …" at bounding box center [430, 534] width 103 height 76
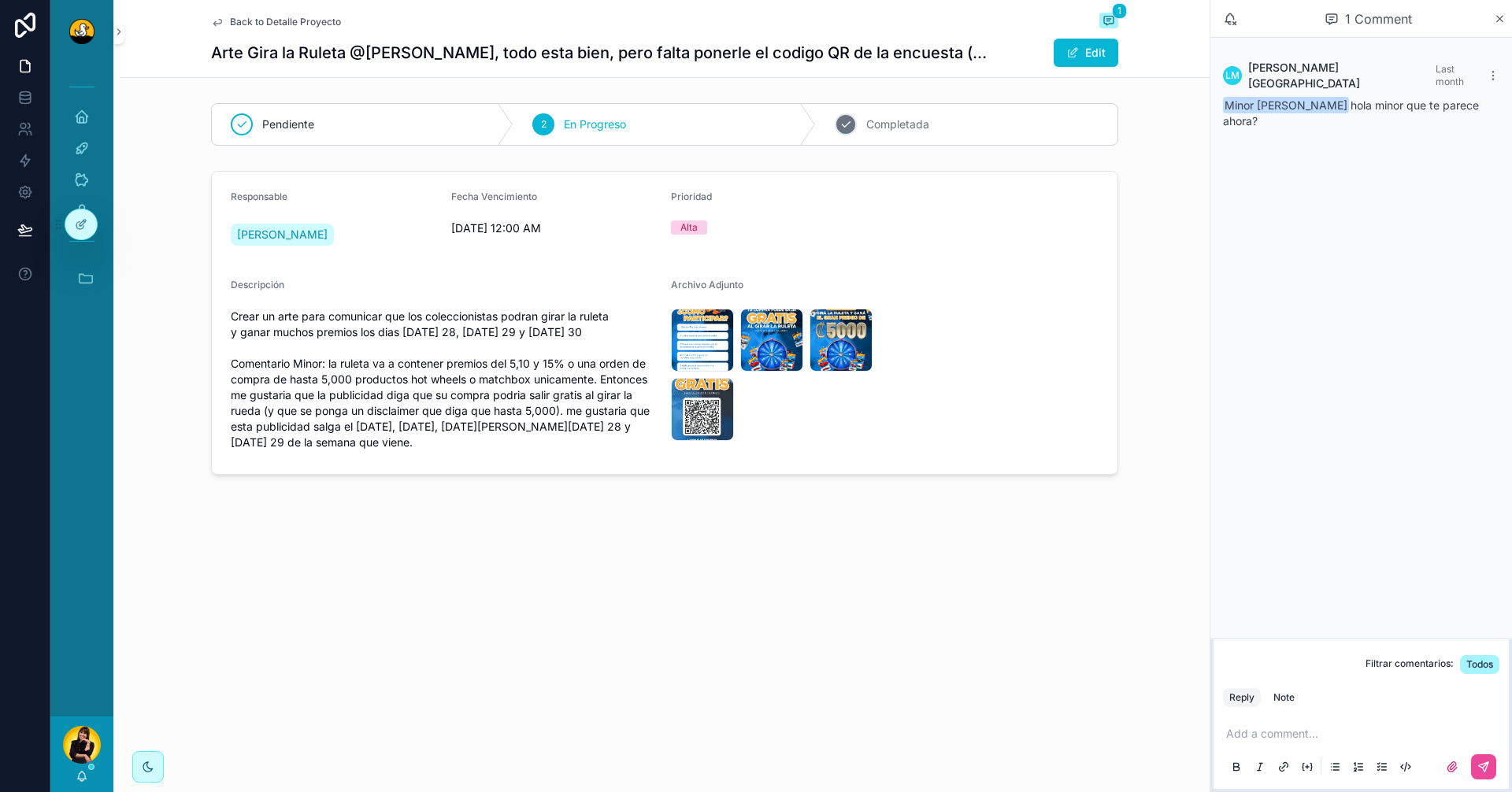
click at [905, 125] on span "Completada" at bounding box center [898, 124] width 63 height 16
click at [317, 17] on span "Back to Detalle Proyecto" at bounding box center [286, 23] width 111 height 13
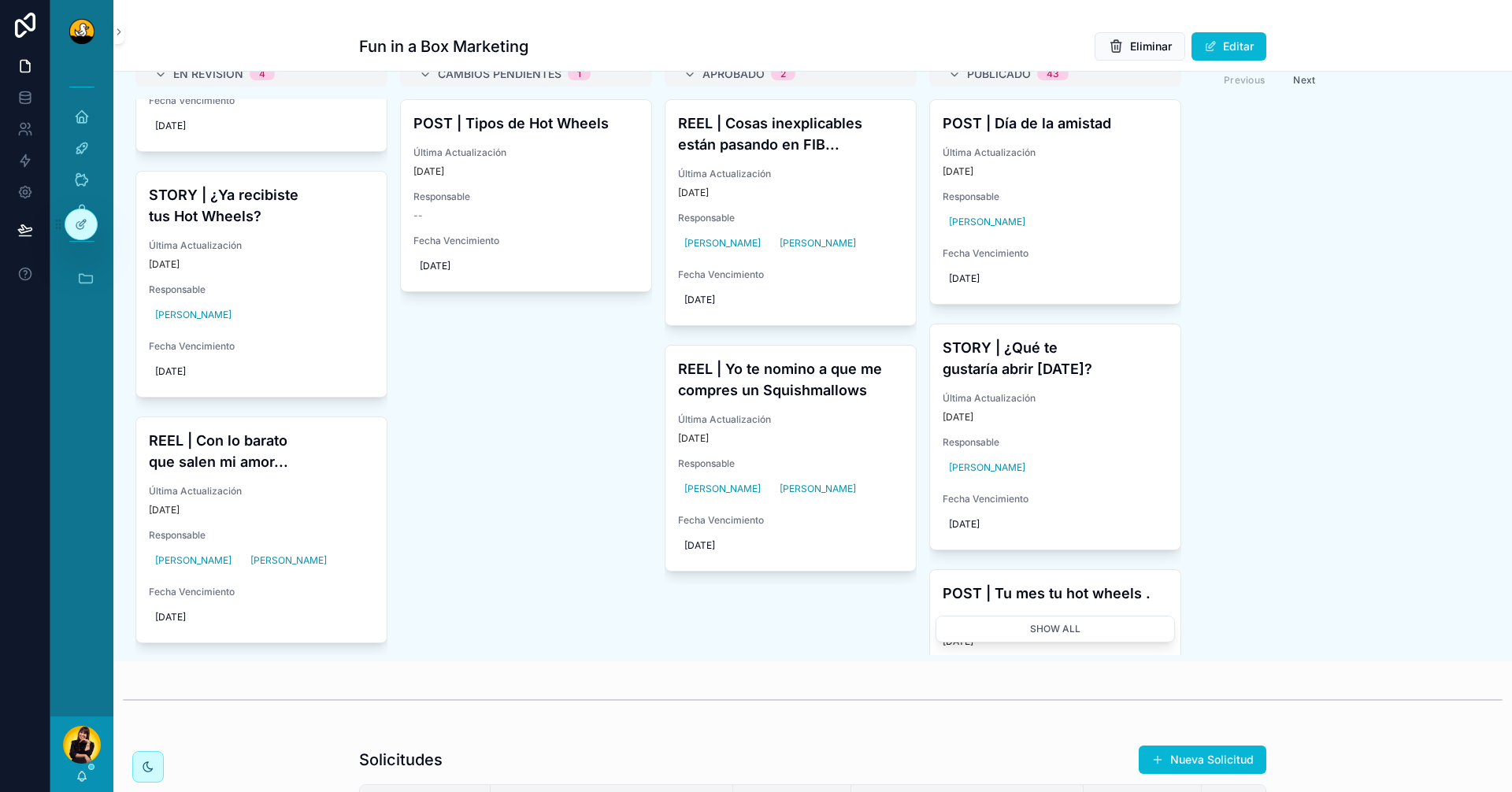
scroll to position [866, 0]
